Goal: Task Accomplishment & Management: Use online tool/utility

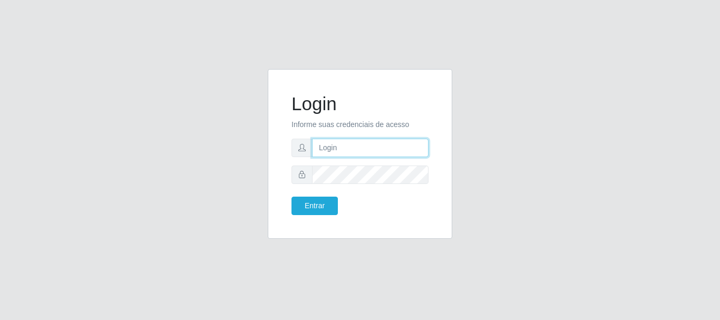
click at [330, 152] on input "text" at bounding box center [370, 148] width 117 height 18
type input "[EMAIL_ADDRESS][DOMAIN_NAME]"
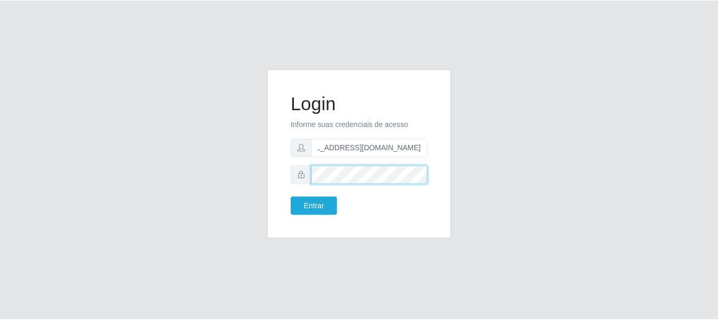
scroll to position [0, 0]
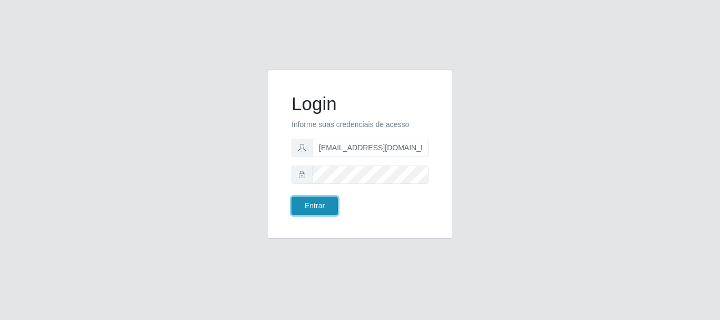
click at [300, 208] on button "Entrar" at bounding box center [315, 206] width 46 height 18
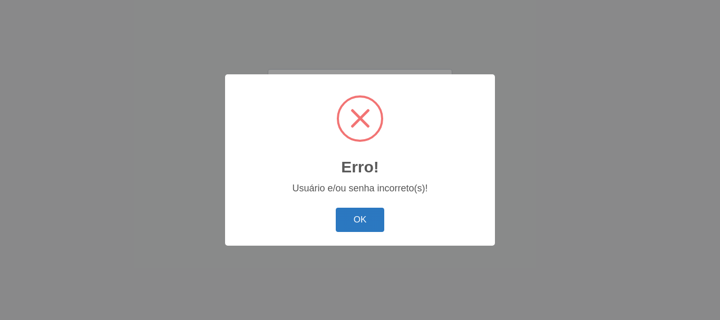
click at [355, 220] on button "OK" at bounding box center [360, 220] width 49 height 25
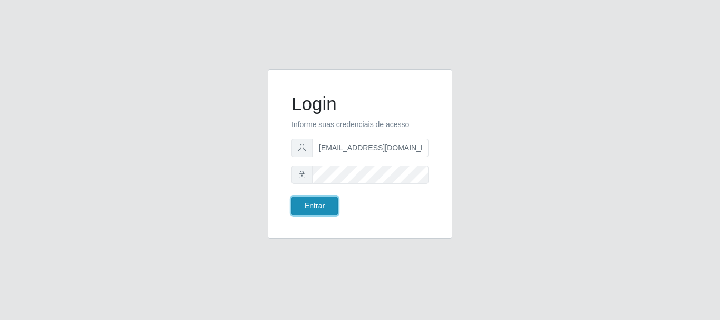
click at [310, 211] on button "Entrar" at bounding box center [315, 206] width 46 height 18
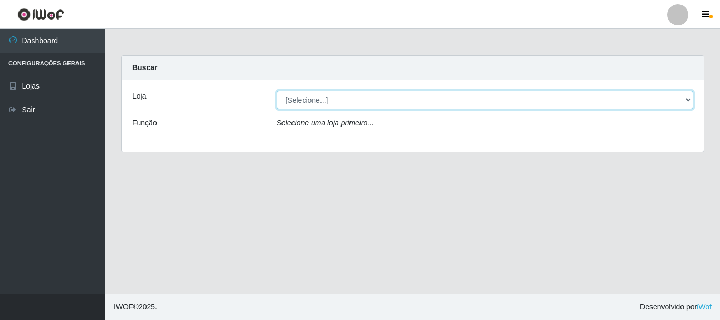
click at [384, 98] on select "[Selecione...] Hiper Queiroz - [GEOGRAPHIC_DATA]" at bounding box center [485, 100] width 417 height 18
select select "513"
click at [277, 91] on select "[Selecione...] Hiper Queiroz - [GEOGRAPHIC_DATA]" at bounding box center [485, 100] width 417 height 18
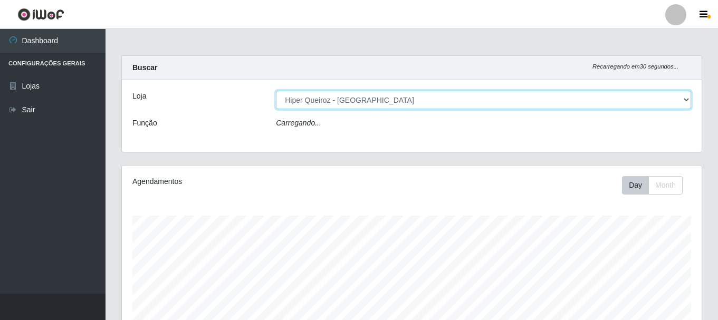
scroll to position [219, 579]
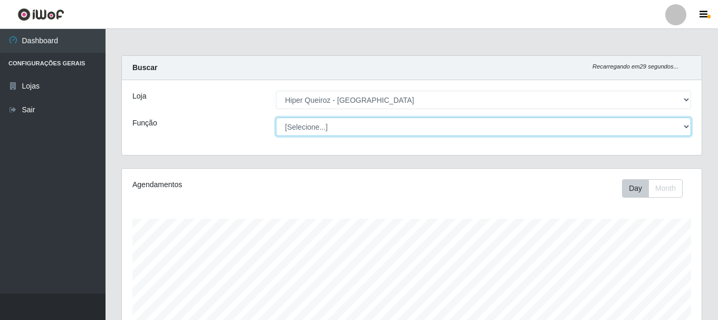
click at [344, 130] on select "[Selecione...] Embalador Embalador + Embalador ++" at bounding box center [483, 127] width 415 height 18
click at [276, 118] on select "[Selecione...] Embalador Embalador + Embalador ++" at bounding box center [483, 127] width 415 height 18
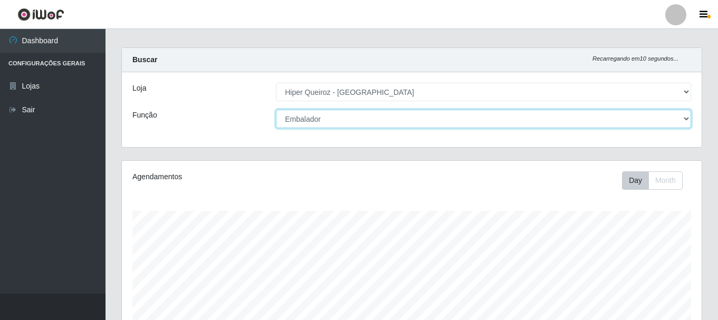
scroll to position [0, 0]
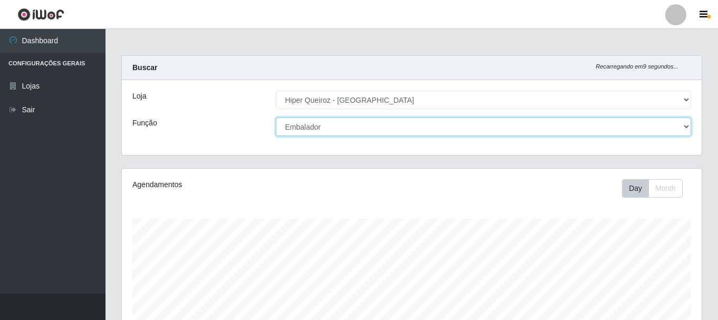
click at [338, 125] on select "[Selecione...] Embalador Embalador + Embalador ++" at bounding box center [483, 127] width 415 height 18
click at [276, 118] on select "[Selecione...] Embalador Embalador + Embalador ++" at bounding box center [483, 127] width 415 height 18
click at [343, 123] on select "[Selecione...] Embalador Embalador + Embalador ++" at bounding box center [483, 127] width 415 height 18
select select "70"
click at [276, 118] on select "[Selecione...] Embalador Embalador + Embalador ++" at bounding box center [483, 127] width 415 height 18
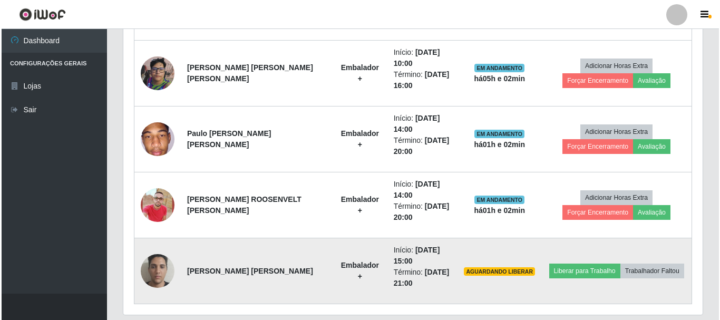
scroll to position [522, 0]
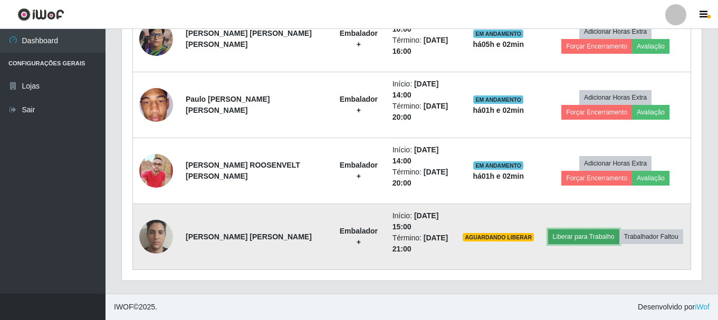
click at [571, 236] on button "Liberar para Trabalho" at bounding box center [583, 236] width 71 height 15
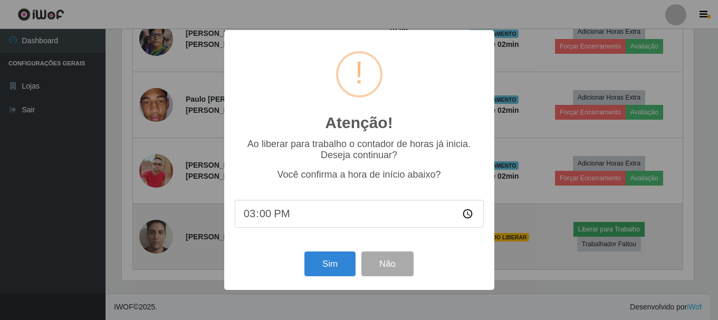
scroll to position [219, 574]
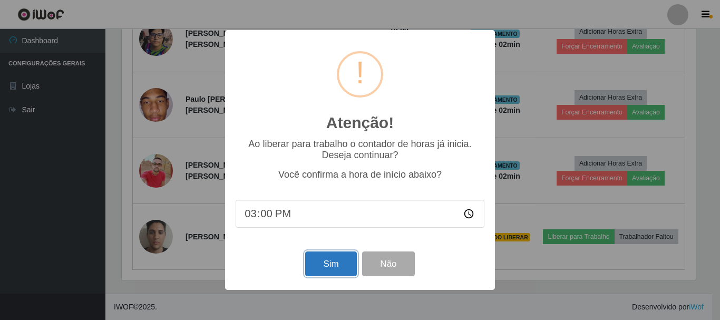
click at [322, 267] on button "Sim" at bounding box center [330, 264] width 51 height 25
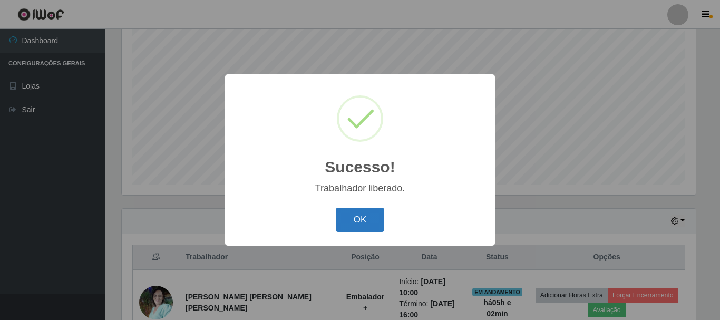
click at [359, 227] on button "OK" at bounding box center [360, 220] width 49 height 25
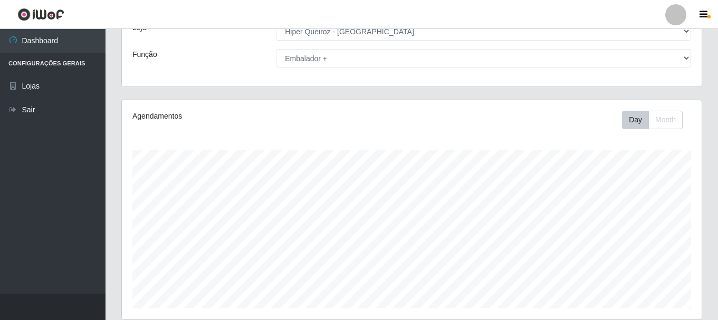
scroll to position [47, 0]
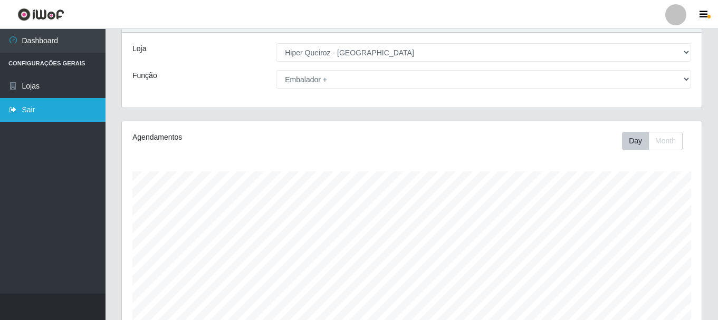
click at [27, 109] on link "Sair" at bounding box center [52, 110] width 105 height 24
